Goal: Transaction & Acquisition: Purchase product/service

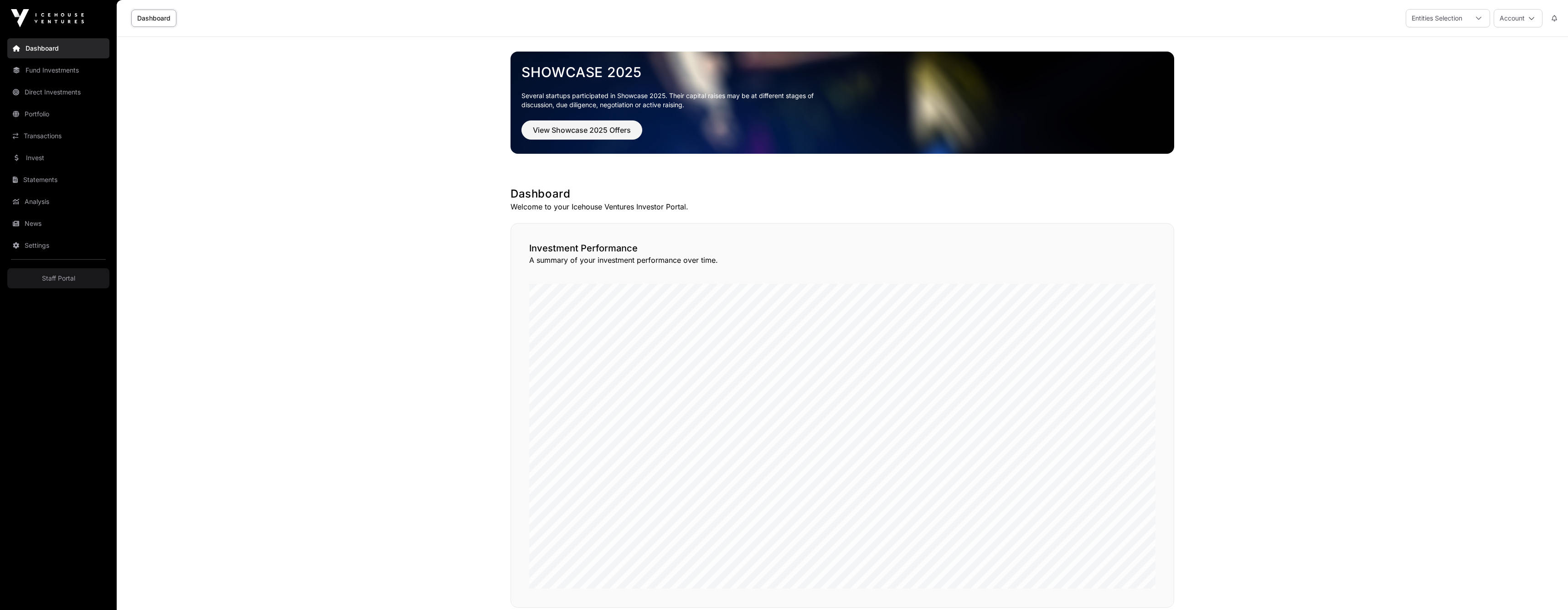
click at [600, 127] on span "View Showcase 2025 Offers" at bounding box center [582, 130] width 98 height 11
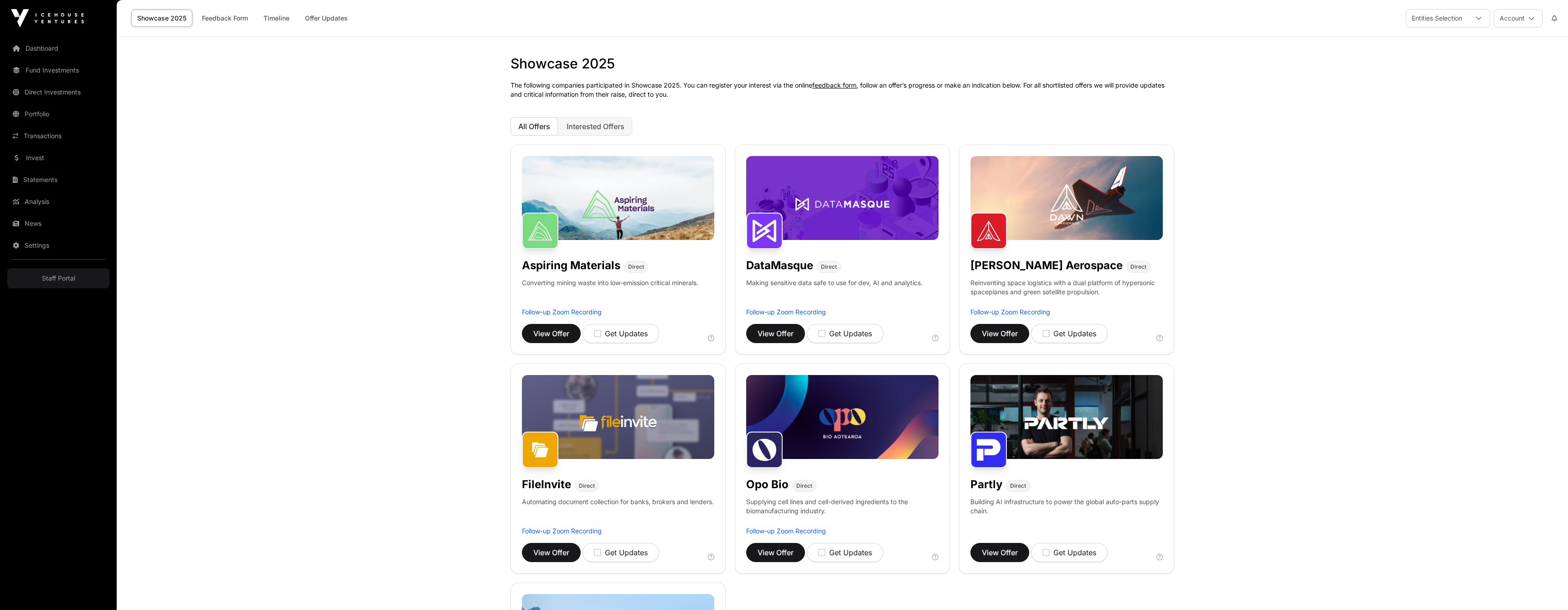
click at [337, 18] on link "Offer Updates" at bounding box center [326, 18] width 55 height 17
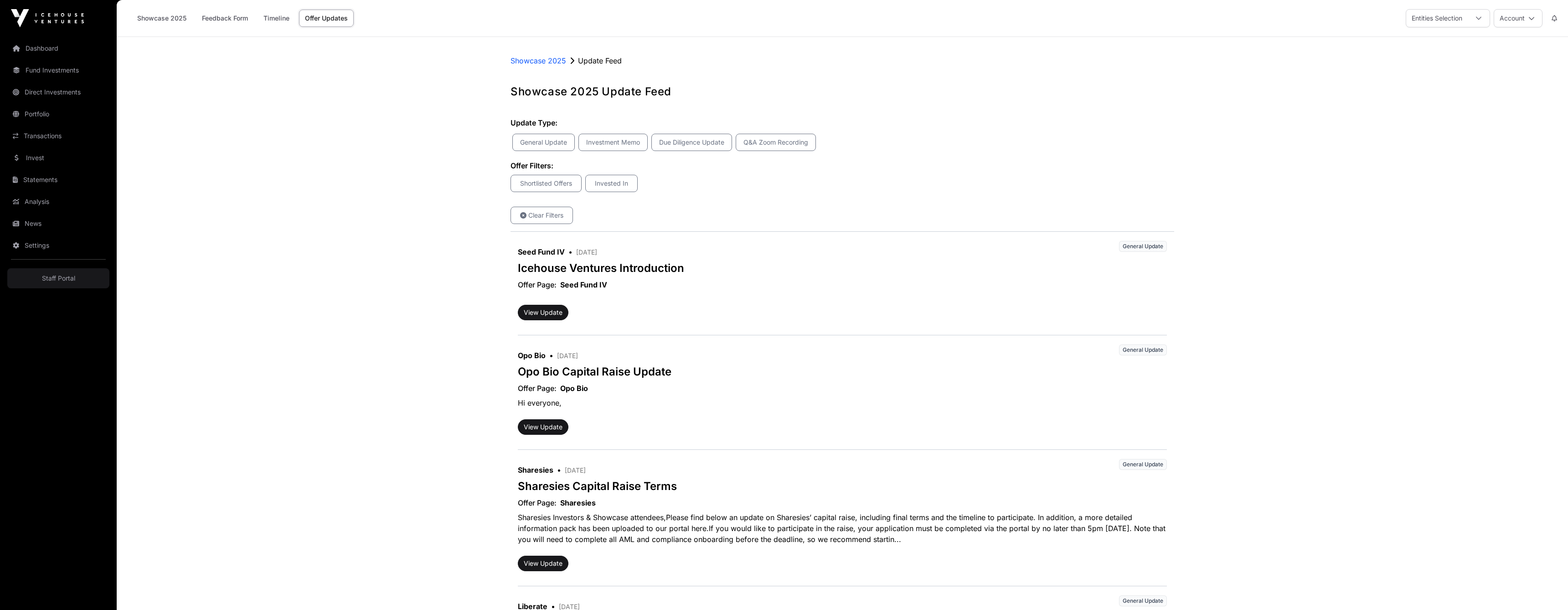
click at [34, 50] on link "Dashboard" at bounding box center [58, 48] width 102 height 20
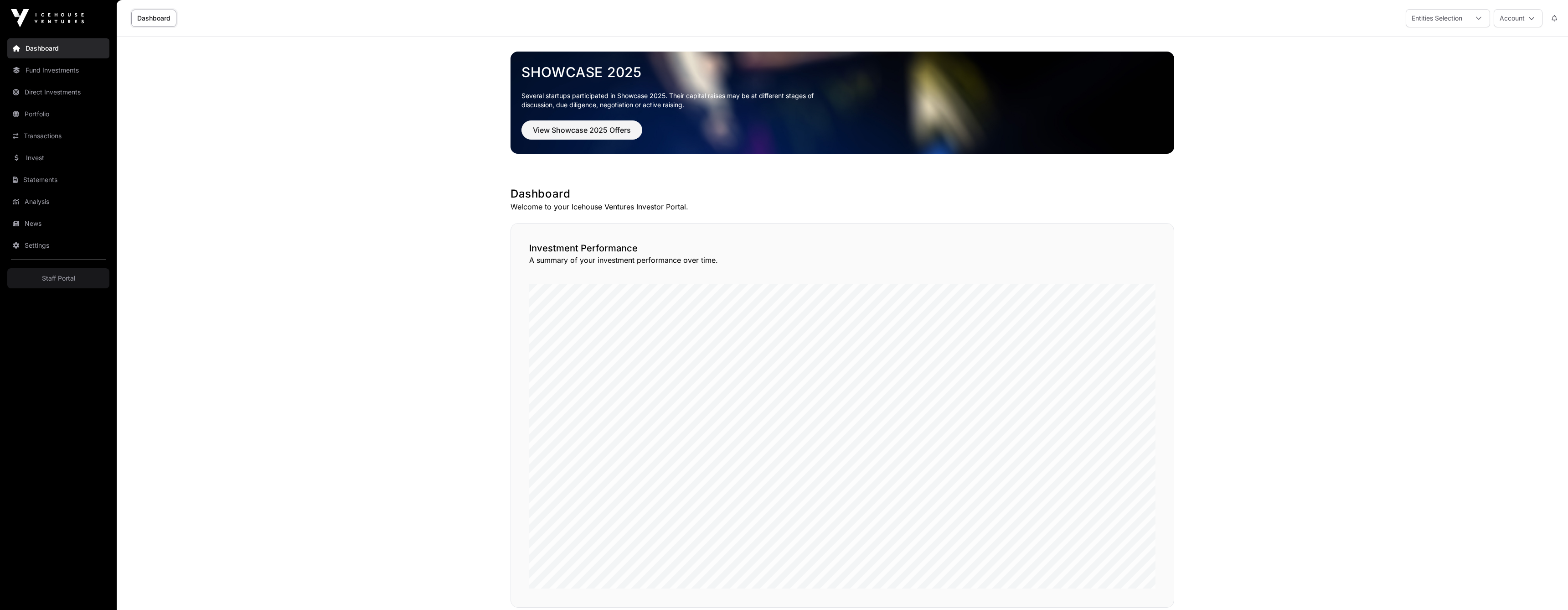
click at [33, 157] on link "Invest" at bounding box center [58, 158] width 102 height 20
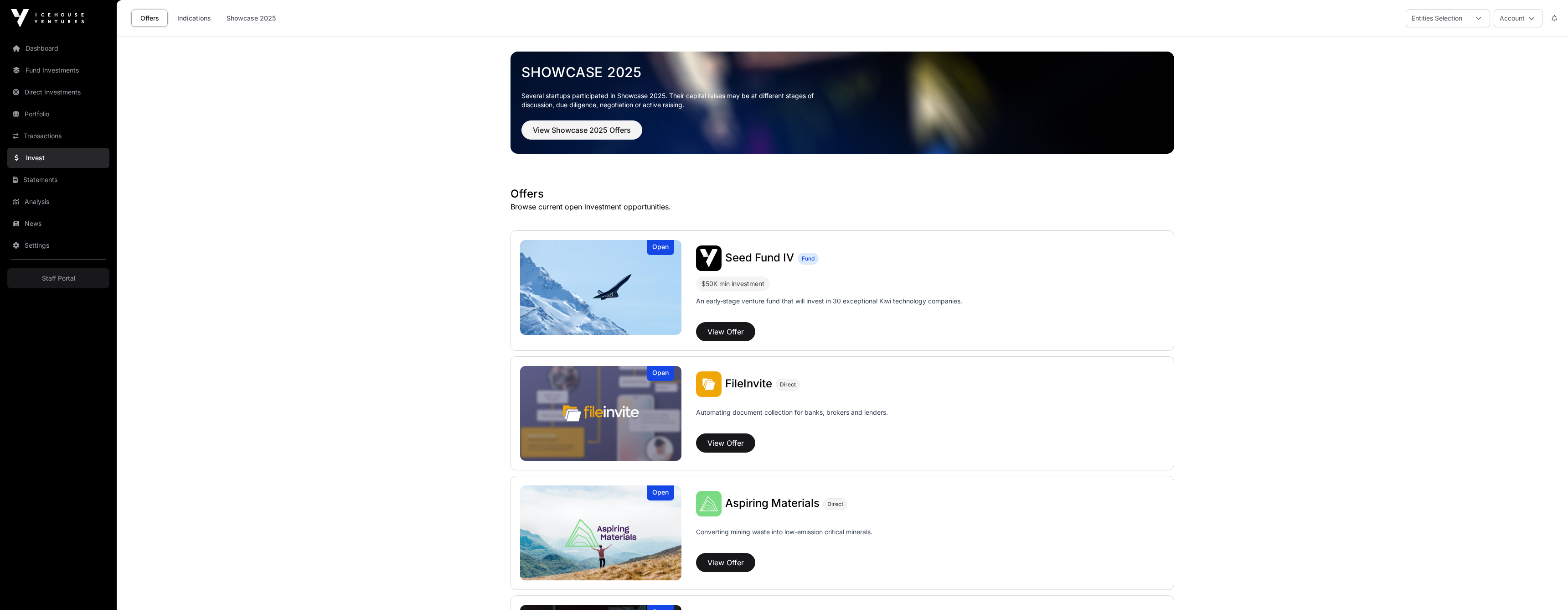
click at [1455, 20] on div "Entities Selection" at bounding box center [1438, 18] width 61 height 17
click at [1464, 18] on div "Entities Selection" at bounding box center [1438, 18] width 61 height 17
